Goal: Information Seeking & Learning: Check status

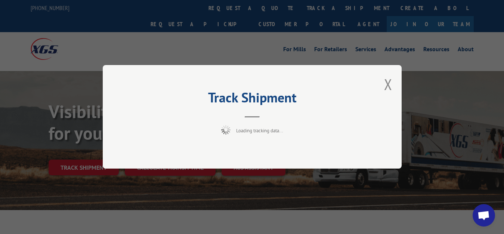
scroll to position [38, 0]
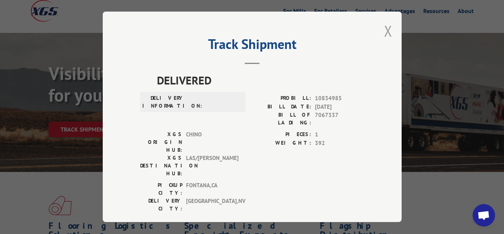
drag, startPoint x: 381, startPoint y: 30, endPoint x: 320, endPoint y: 62, distance: 68.2
click at [384, 31] on button "Close modal" at bounding box center [388, 31] width 8 height 20
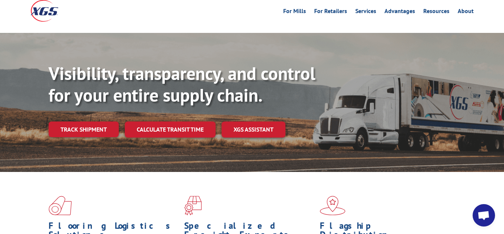
drag, startPoint x: 87, startPoint y: 112, endPoint x: 96, endPoint y: 114, distance: 9.5
click at [86, 121] on link "Track shipment" at bounding box center [84, 129] width 70 height 16
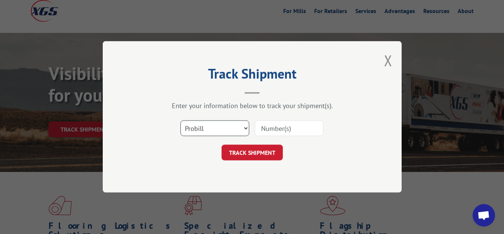
click at [180, 121] on select "Select category... Probill BOL PO" at bounding box center [214, 129] width 69 height 16
select select "bol"
click option "BOL" at bounding box center [0, 0] width 0 height 0
click at [270, 138] on div "Select category... Probill BOL PO" at bounding box center [252, 128] width 224 height 25
drag, startPoint x: 271, startPoint y: 129, endPoint x: 272, endPoint y: 121, distance: 7.5
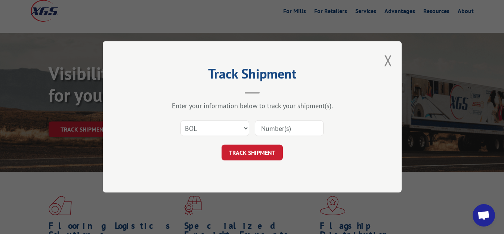
click at [271, 127] on input at bounding box center [289, 129] width 69 height 16
type input "7067456"
click button "TRACK SHIPMENT" at bounding box center [252, 153] width 61 height 16
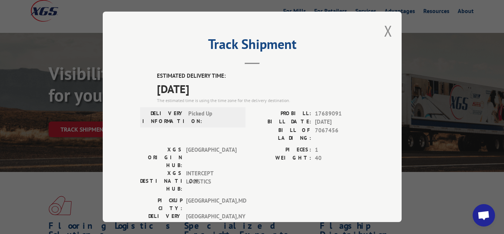
drag, startPoint x: 381, startPoint y: 25, endPoint x: 380, endPoint y: 30, distance: 5.3
click at [384, 28] on button "Close modal" at bounding box center [388, 31] width 8 height 20
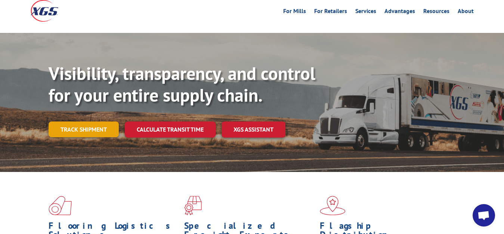
click at [68, 121] on link "Track shipment" at bounding box center [84, 129] width 70 height 16
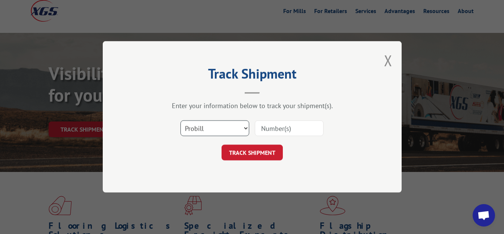
click at [180, 121] on select "Select category... Probill BOL PO" at bounding box center [214, 129] width 69 height 16
select select "bol"
click option "BOL" at bounding box center [0, 0] width 0 height 0
click at [281, 125] on input at bounding box center [289, 129] width 69 height 16
type input "7067338"
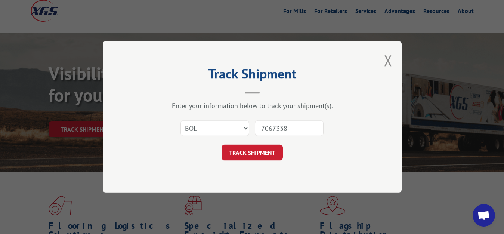
click button "TRACK SHIPMENT" at bounding box center [252, 153] width 61 height 16
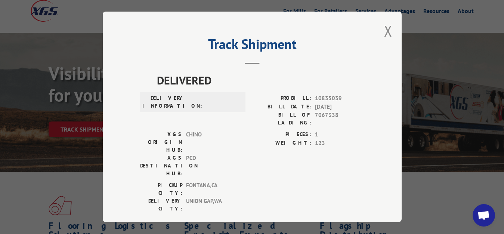
drag, startPoint x: 381, startPoint y: 30, endPoint x: 356, endPoint y: 59, distance: 38.7
click at [384, 32] on button "Close modal" at bounding box center [388, 31] width 8 height 20
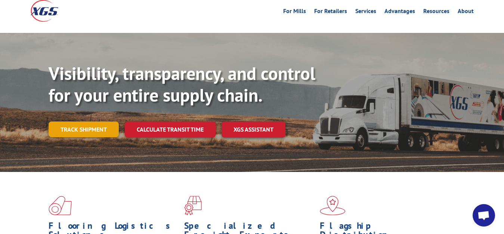
click at [52, 121] on link "Track shipment" at bounding box center [84, 129] width 70 height 16
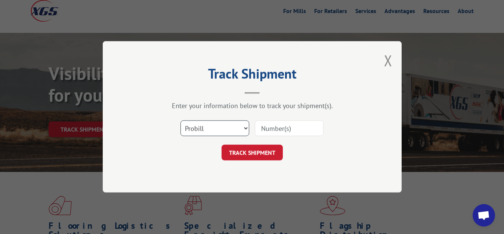
click at [180, 121] on select "Select category... Probill BOL PO" at bounding box center [214, 129] width 69 height 16
select select "bol"
click option "BOL" at bounding box center [0, 0] width 0 height 0
drag, startPoint x: 279, startPoint y: 127, endPoint x: 286, endPoint y: 80, distance: 47.5
click at [279, 127] on input at bounding box center [289, 129] width 69 height 16
